Goal: Find specific page/section: Find specific page/section

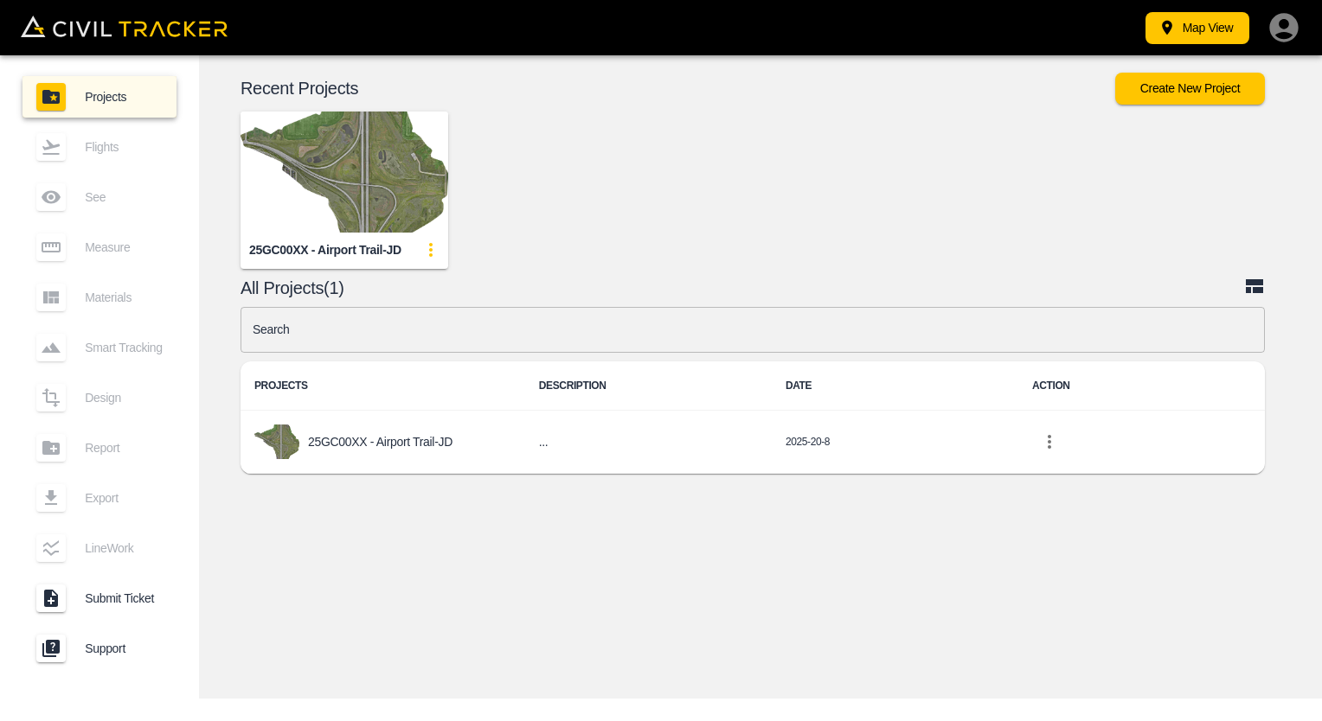
click at [347, 150] on img "button" at bounding box center [344, 172] width 208 height 121
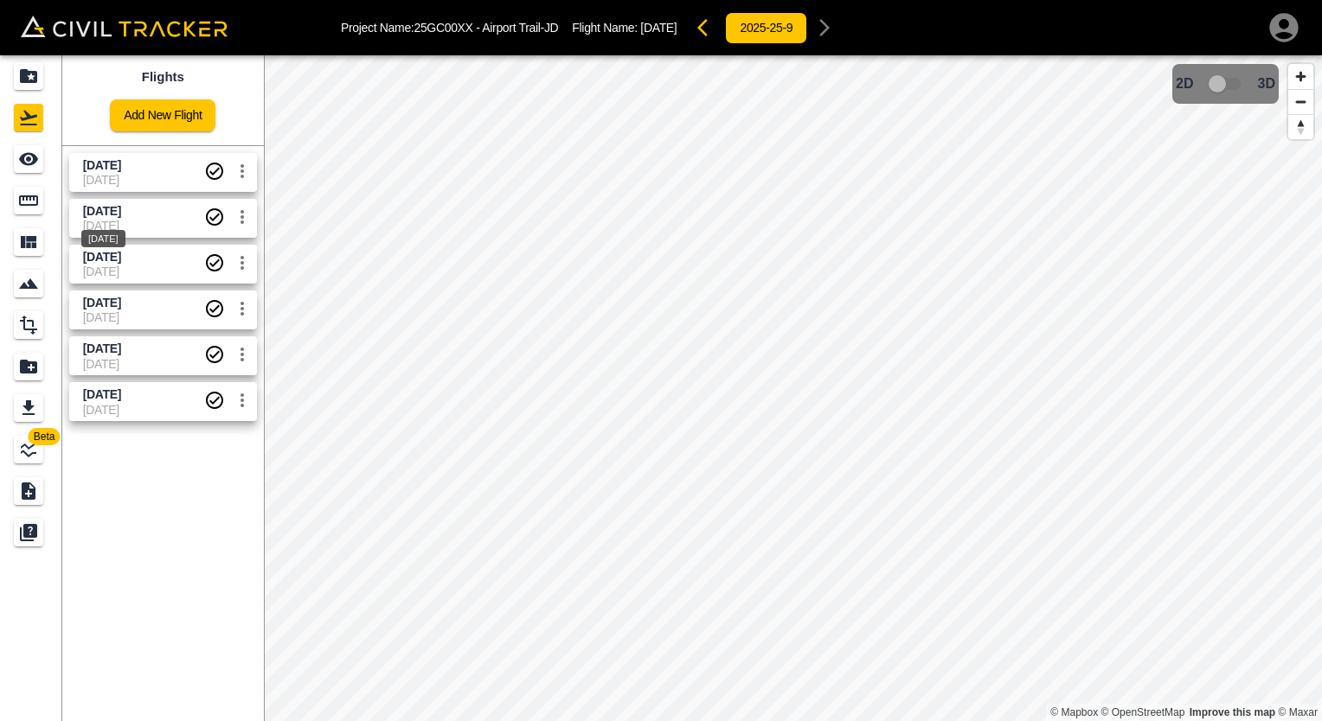
click at [121, 216] on span "[DATE]" at bounding box center [102, 211] width 38 height 14
click at [135, 179] on span "[DATE]" at bounding box center [143, 180] width 121 height 14
click at [113, 209] on span "[DATE]" at bounding box center [102, 211] width 38 height 14
click at [121, 162] on span "[DATE]" at bounding box center [102, 165] width 38 height 14
